Goal: Task Accomplishment & Management: Manage account settings

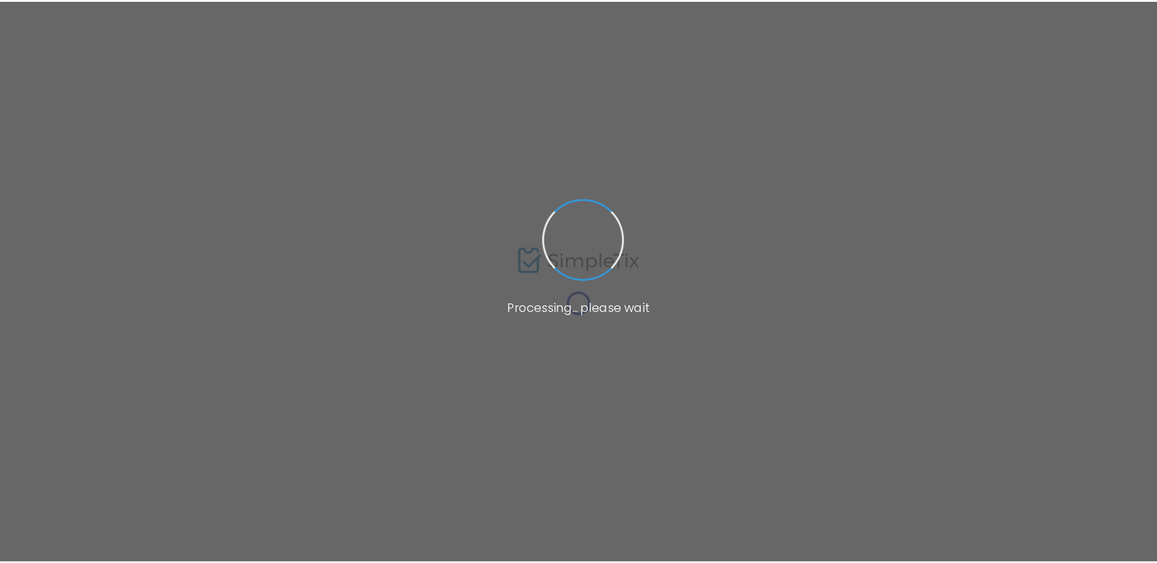
scroll to position [244, 0]
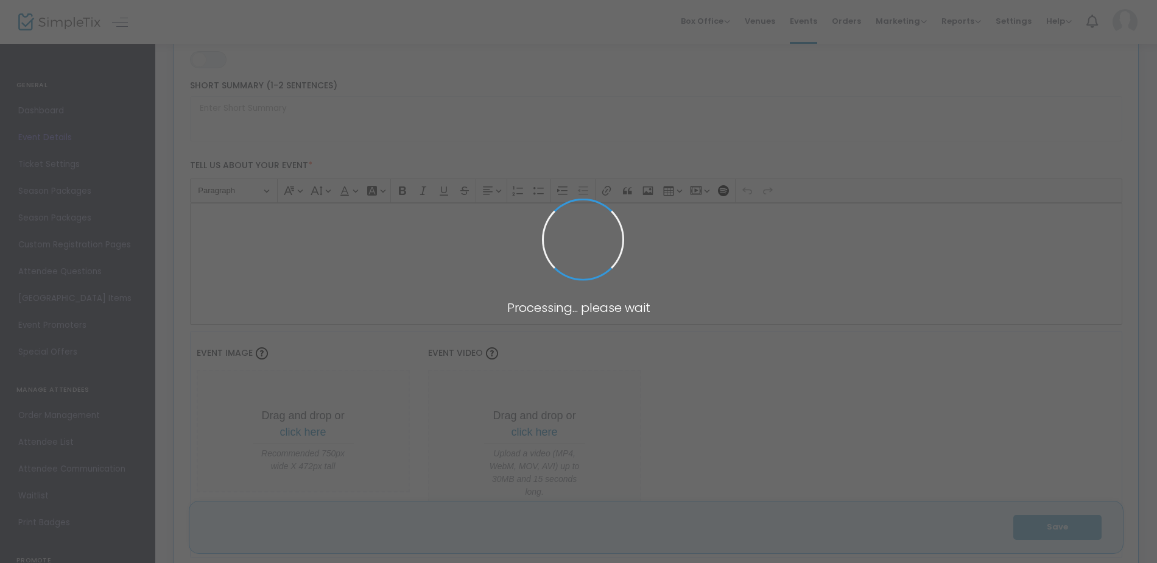
type input "Test event"
type textarea "Test Event Fundraiser Join us for an unforgettable experience at [GEOGRAPHIC_DA…"
type input "Buy Tickets"
type input "[GEOGRAPHIC_DATA]"
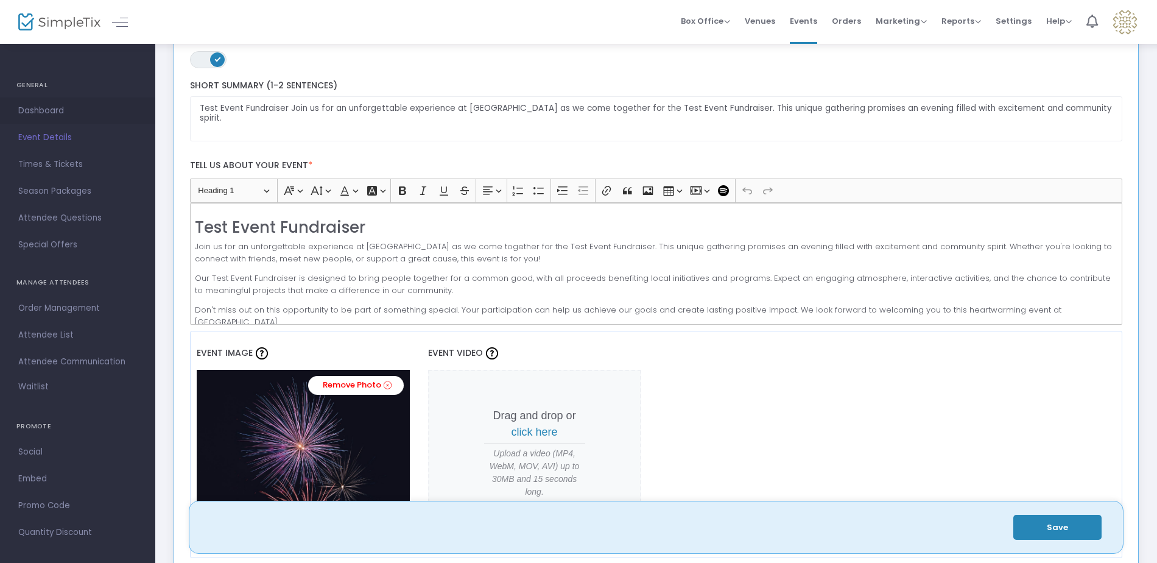
click at [32, 110] on span "Dashboard" at bounding box center [77, 111] width 119 height 16
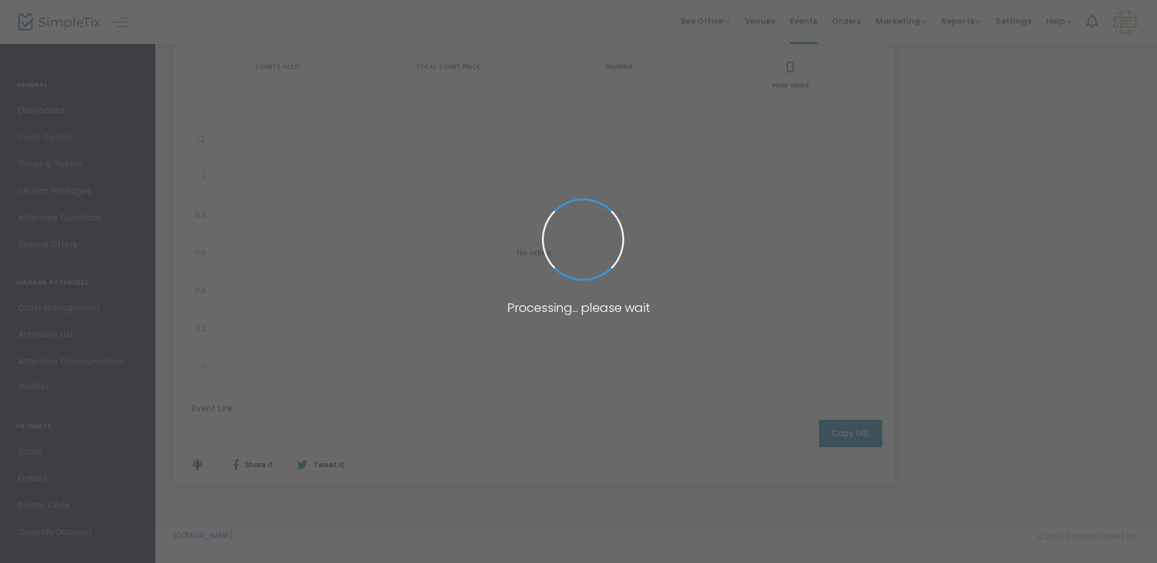
type input "[URL][DOMAIN_NAME]"
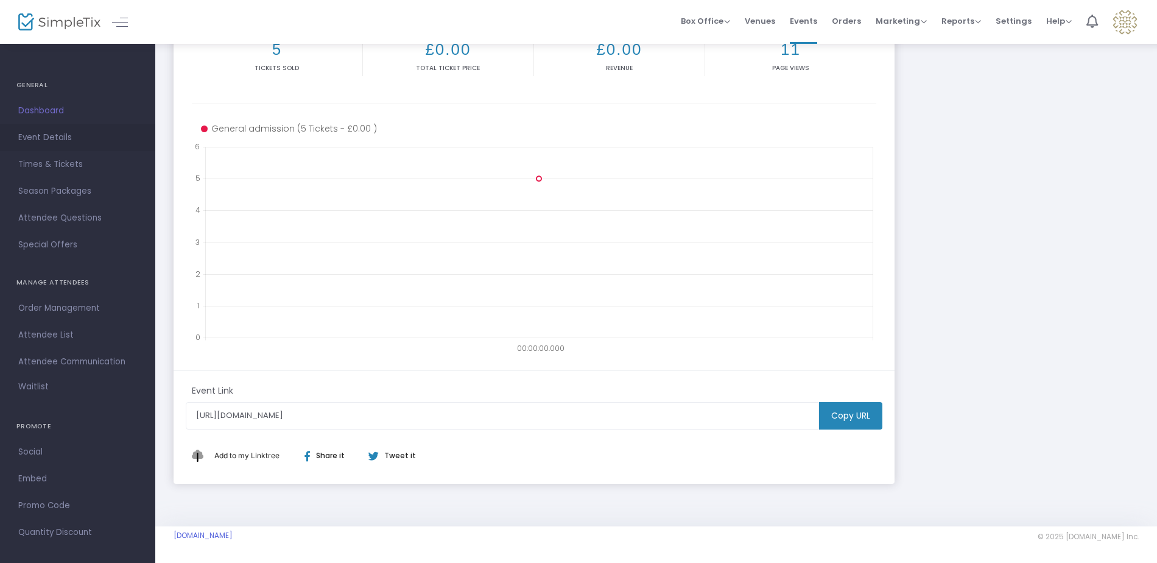
click at [36, 137] on span "Event Details" at bounding box center [77, 138] width 119 height 16
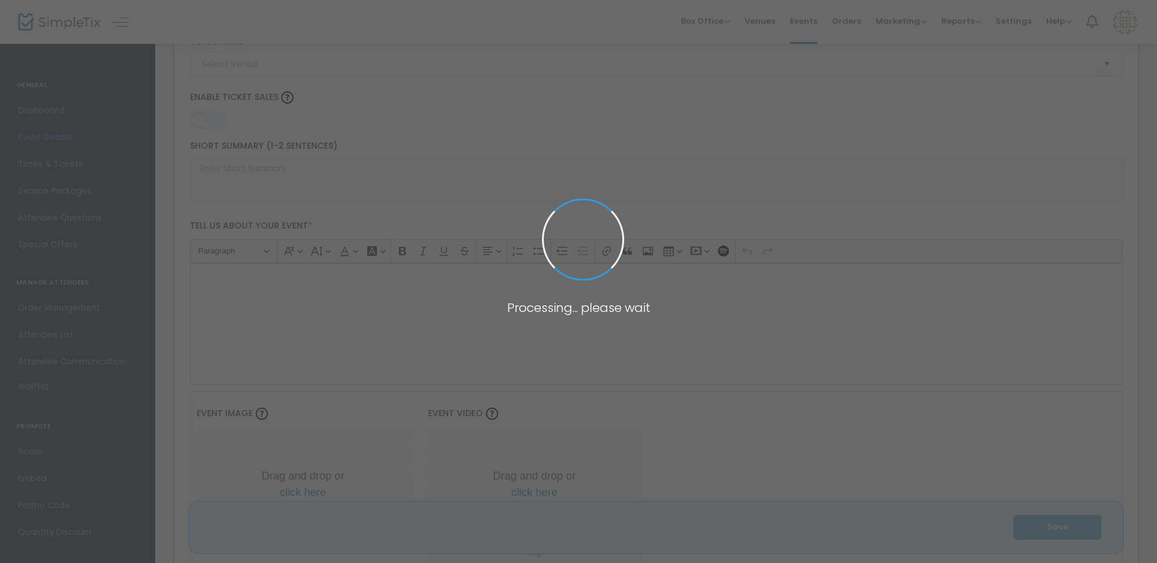
scroll to position [244, 0]
type input "Test event"
type textarea "Test Event Fundraiser Join us for an unforgettable experience at [GEOGRAPHIC_DA…"
type input "Buy Tickets"
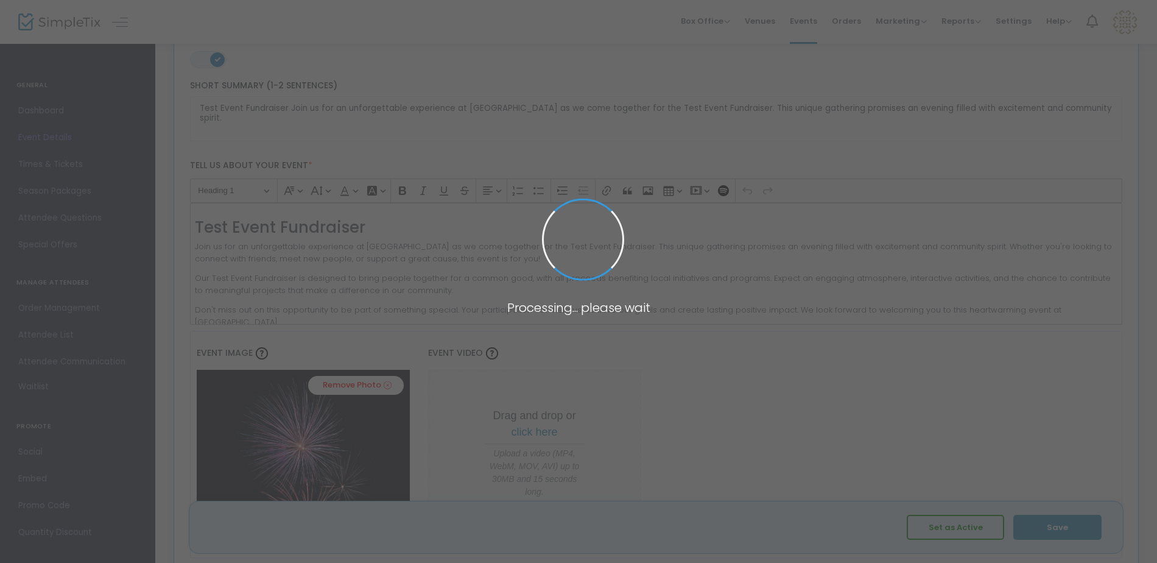
type input "[GEOGRAPHIC_DATA]"
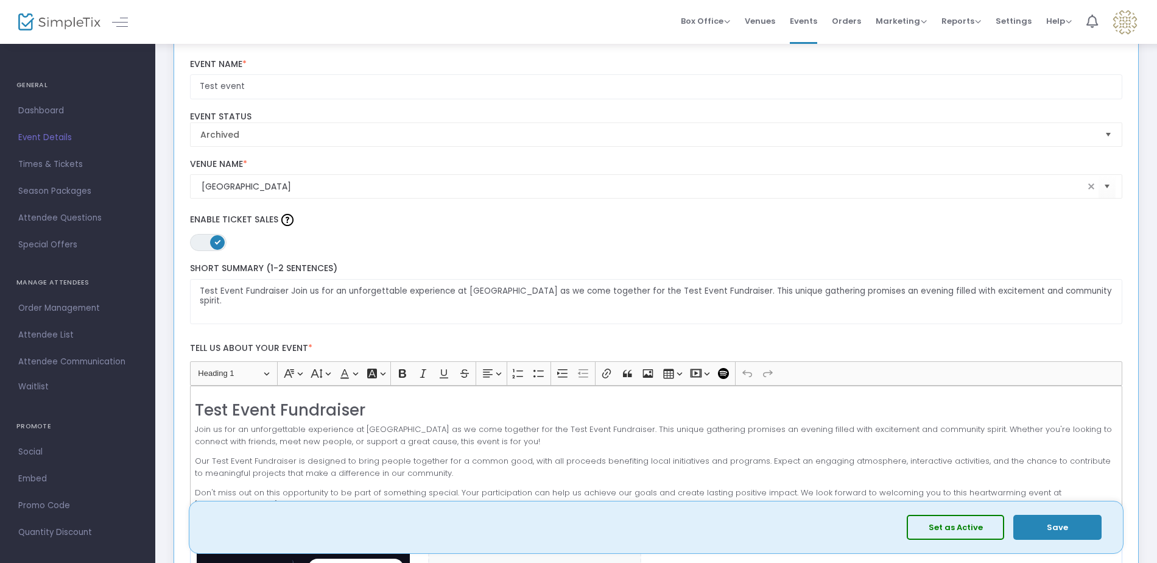
scroll to position [0, 0]
